Goal: Task Accomplishment & Management: Use online tool/utility

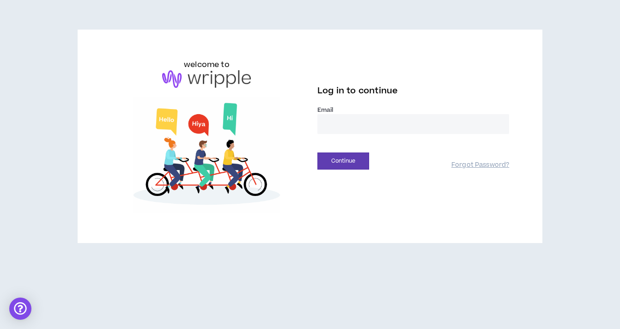
click at [339, 126] on input "email" at bounding box center [413, 124] width 192 height 20
type input "**********"
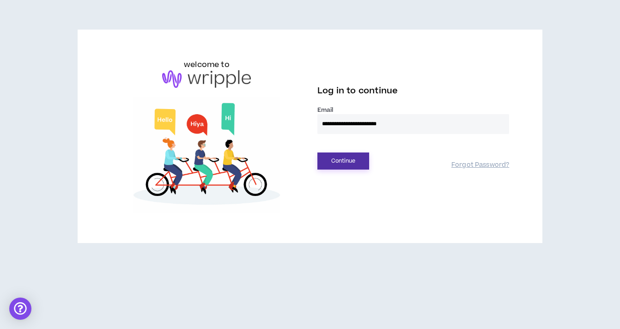
click at [357, 164] on button "Continue" at bounding box center [343, 161] width 52 height 17
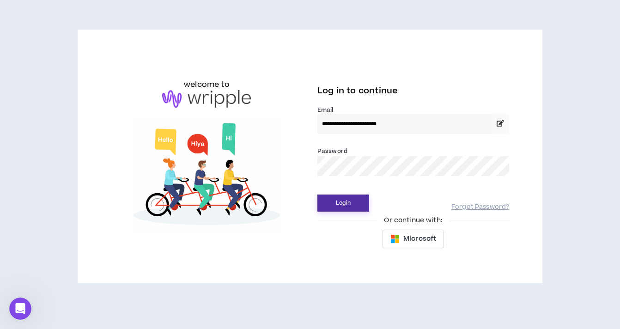
click at [350, 206] on button "Login" at bounding box center [343, 203] width 52 height 17
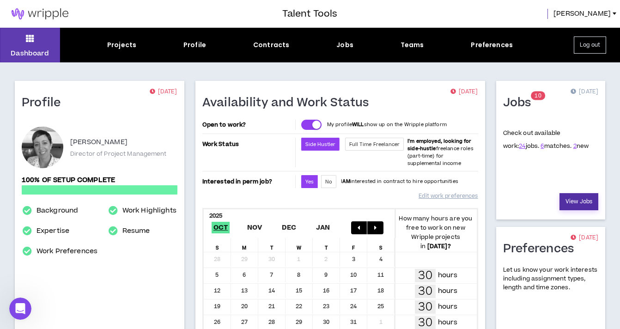
click at [566, 201] on link "View Jobs" at bounding box center [579, 201] width 39 height 17
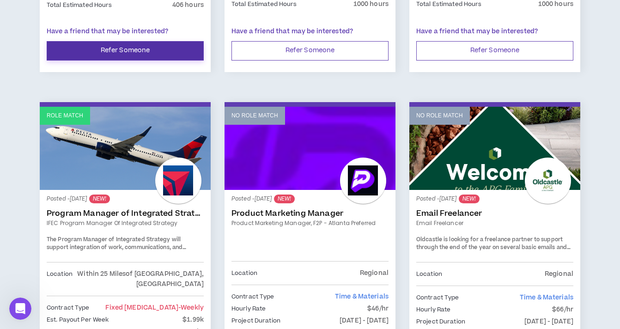
scroll to position [754, 0]
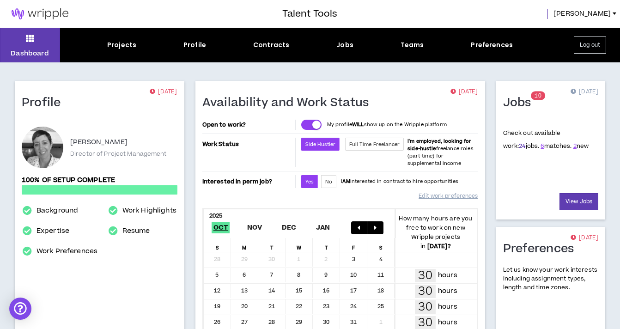
click at [519, 147] on link "24" at bounding box center [522, 146] width 6 height 8
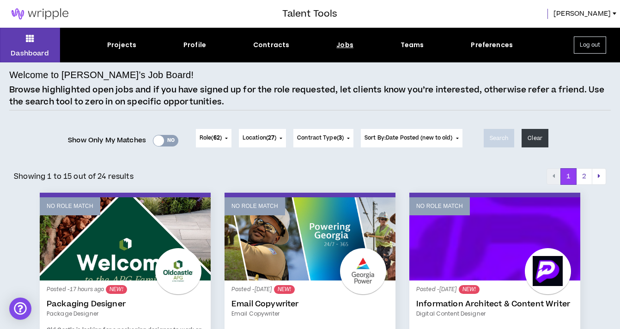
click at [227, 140] on button "Role ( 62 )" at bounding box center [214, 138] width 36 height 18
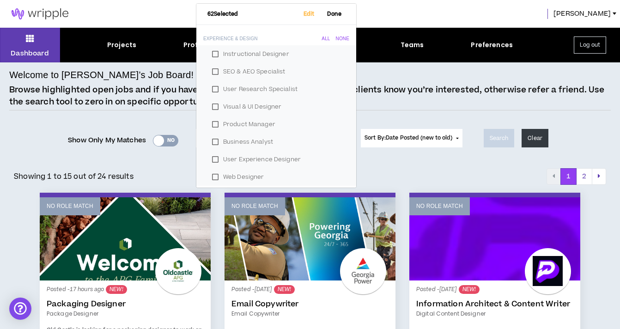
click at [400, 153] on div "Role ( 62 ) 62 Selected Edit Done Experience & Design All None Instructional De…" at bounding box center [329, 143] width 281 height 28
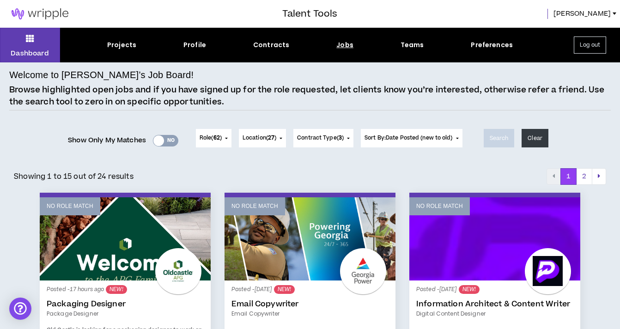
click at [170, 142] on div "Yes No" at bounding box center [165, 141] width 25 height 12
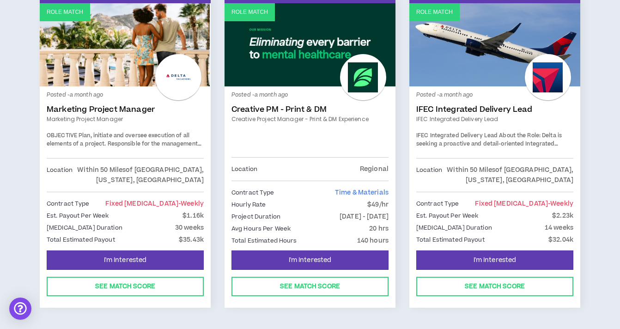
scroll to position [519, 0]
